Goal: Information Seeking & Learning: Learn about a topic

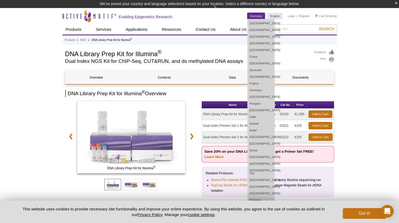
click at [257, 19] on link "Germany" at bounding box center [255, 16] width 17 height 6
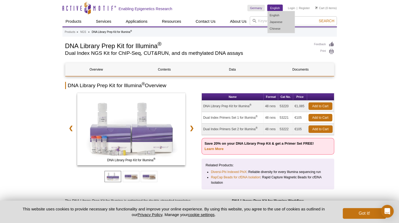
click at [275, 7] on link "English" at bounding box center [274, 8] width 15 height 6
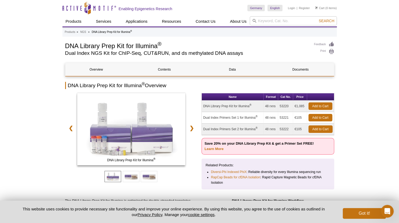
drag, startPoint x: 69, startPoint y: 84, endPoint x: 178, endPoint y: 87, distance: 109.6
click at [178, 87] on h2 "DNA Library Prep Kit for Illumina ® Overview" at bounding box center [199, 85] width 269 height 7
copy h2 "DNA Library Prep Kit for Illumina ® Overview"
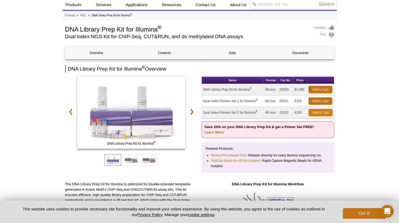
scroll to position [54, 0]
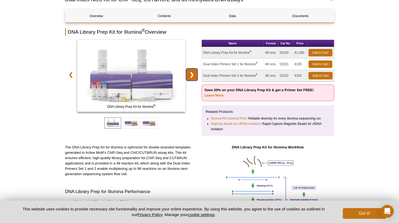
click at [193, 74] on link "❯" at bounding box center [192, 75] width 12 height 12
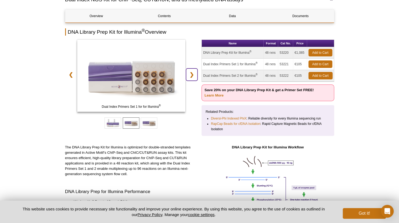
scroll to position [0, 0]
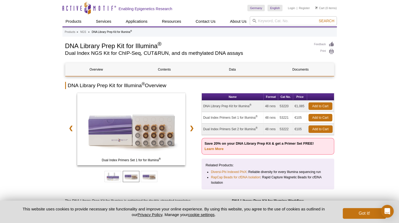
click at [203, 106] on td "DNA Library Prep Kit for Illumina ®" at bounding box center [233, 107] width 62 height 12
drag, startPoint x: 157, startPoint y: 46, endPoint x: 60, endPoint y: 44, distance: 97.0
click at [170, 47] on h1 "DNA Library Prep Kit for Illumina ®" at bounding box center [187, 46] width 244 height 8
drag, startPoint x: 166, startPoint y: 45, endPoint x: 54, endPoint y: 44, distance: 111.7
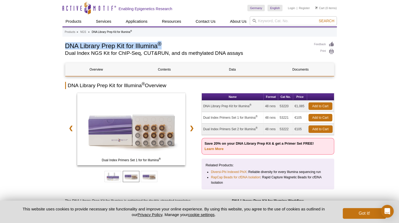
copy h1 "DNA Library Prep Kit for Illumina ®"
drag, startPoint x: 42, startPoint y: 58, endPoint x: 79, endPoint y: 10, distance: 60.1
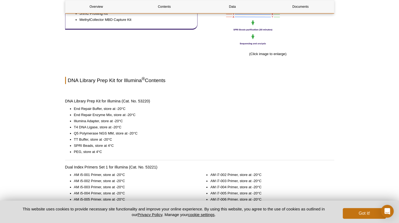
scroll to position [348, 0]
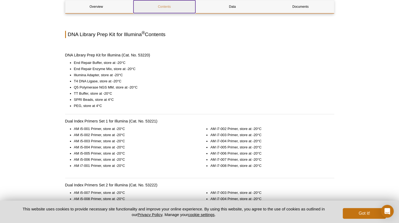
click at [163, 8] on link "Contents" at bounding box center [164, 6] width 62 height 13
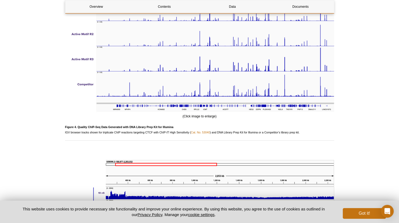
scroll to position [1219, 0]
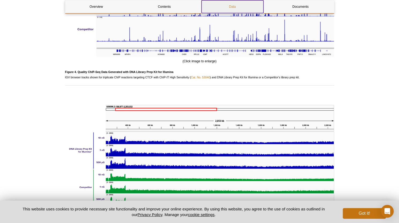
click at [235, 8] on link "Data" at bounding box center [232, 6] width 62 height 13
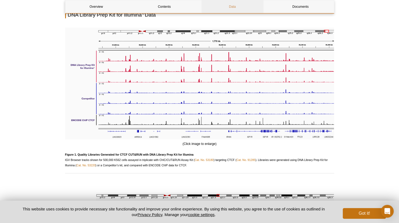
scroll to position [580, 0]
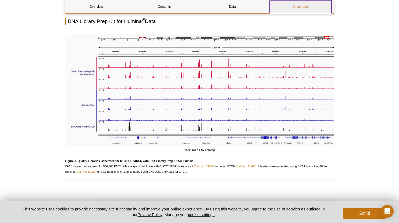
click at [309, 8] on link "Documents" at bounding box center [301, 6] width 62 height 13
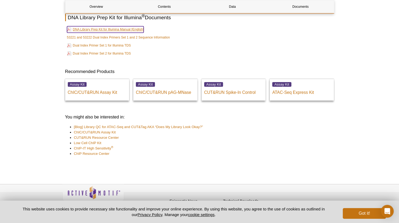
click at [103, 33] on link "DNA Library Prep Kit for Illumina Manual [English]" at bounding box center [105, 29] width 77 height 6
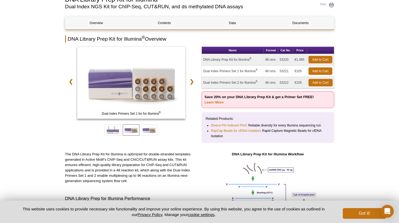
scroll to position [0, 0]
